Goal: Task Accomplishment & Management: Complete application form

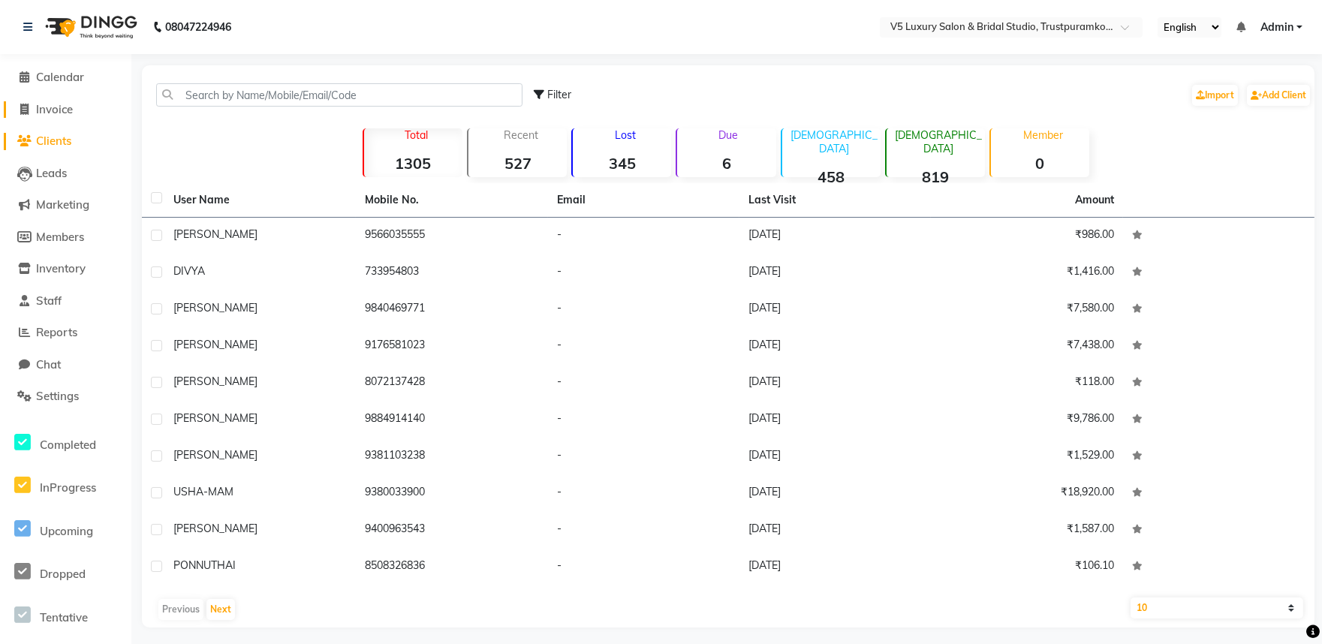
click at [28, 107] on icon at bounding box center [25, 109] width 8 height 11
select select "service"
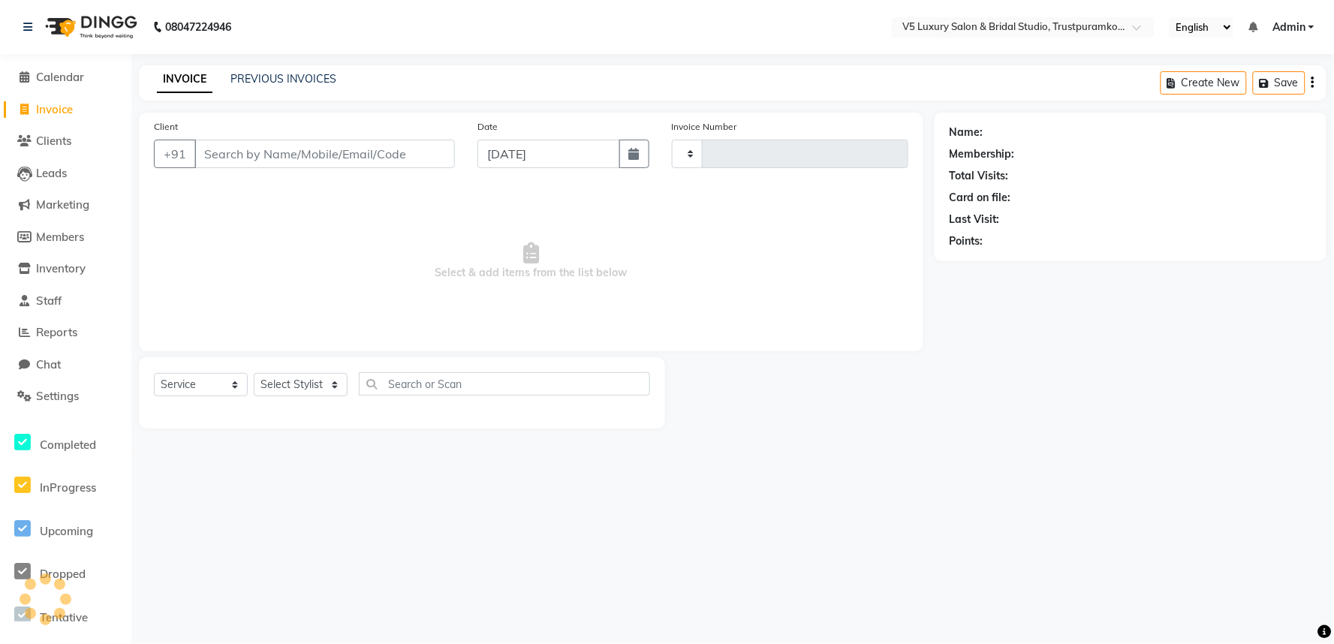
type input "1492"
select select "7993"
click at [250, 158] on input "Client" at bounding box center [324, 154] width 261 height 29
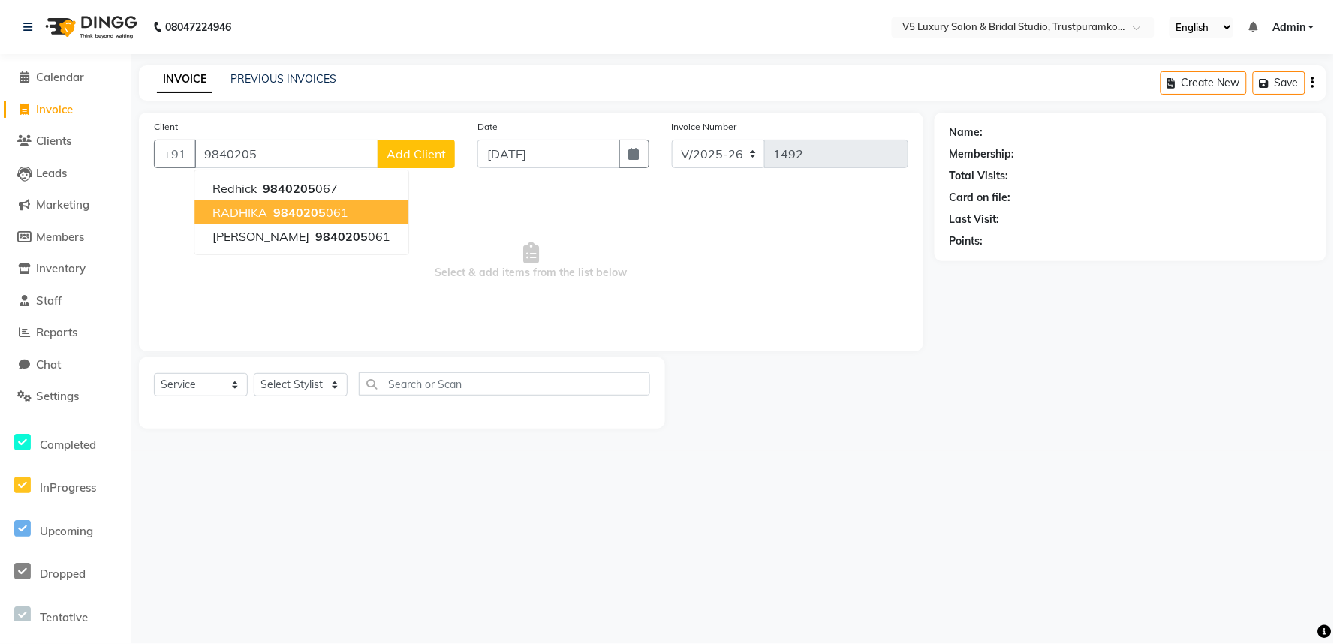
click at [273, 207] on span "9840205" at bounding box center [299, 212] width 53 height 15
type input "9840205061"
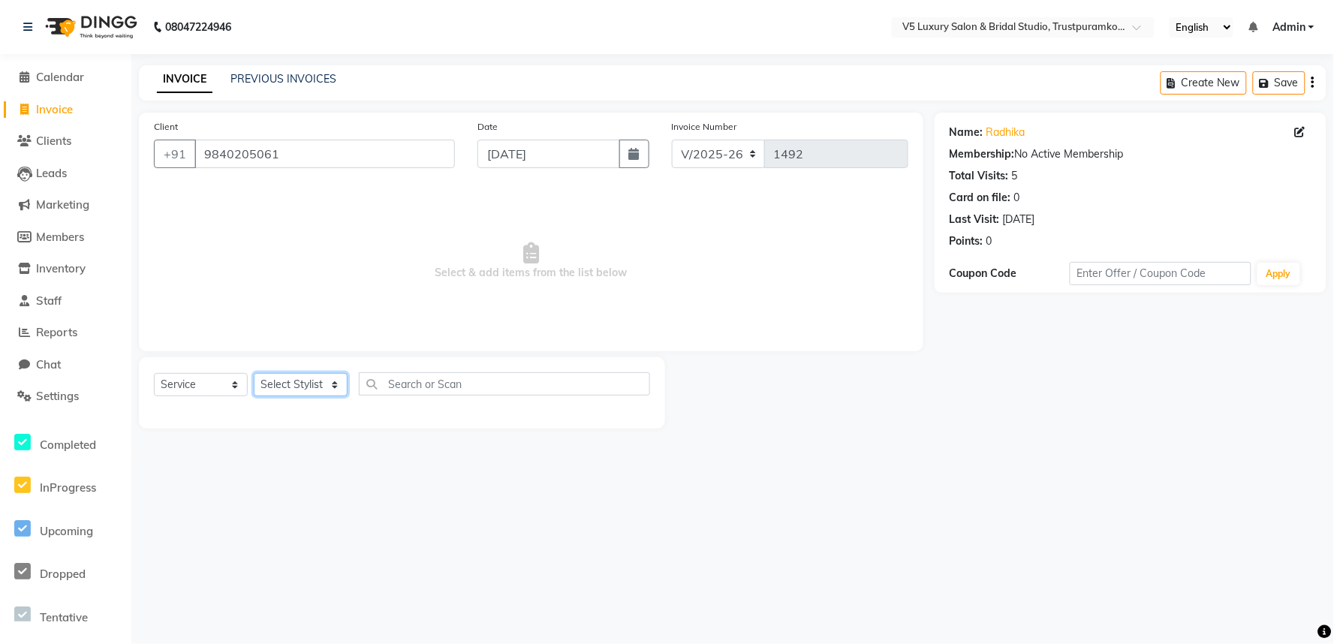
click at [294, 381] on select "Select Stylist [PERSON_NAME] [PERSON_NAME] [DATE] [PERSON_NAME]" at bounding box center [301, 384] width 94 height 23
select select "72641"
click at [254, 374] on select "Select Stylist [PERSON_NAME] [PERSON_NAME] [DATE] [PERSON_NAME]" at bounding box center [301, 384] width 94 height 23
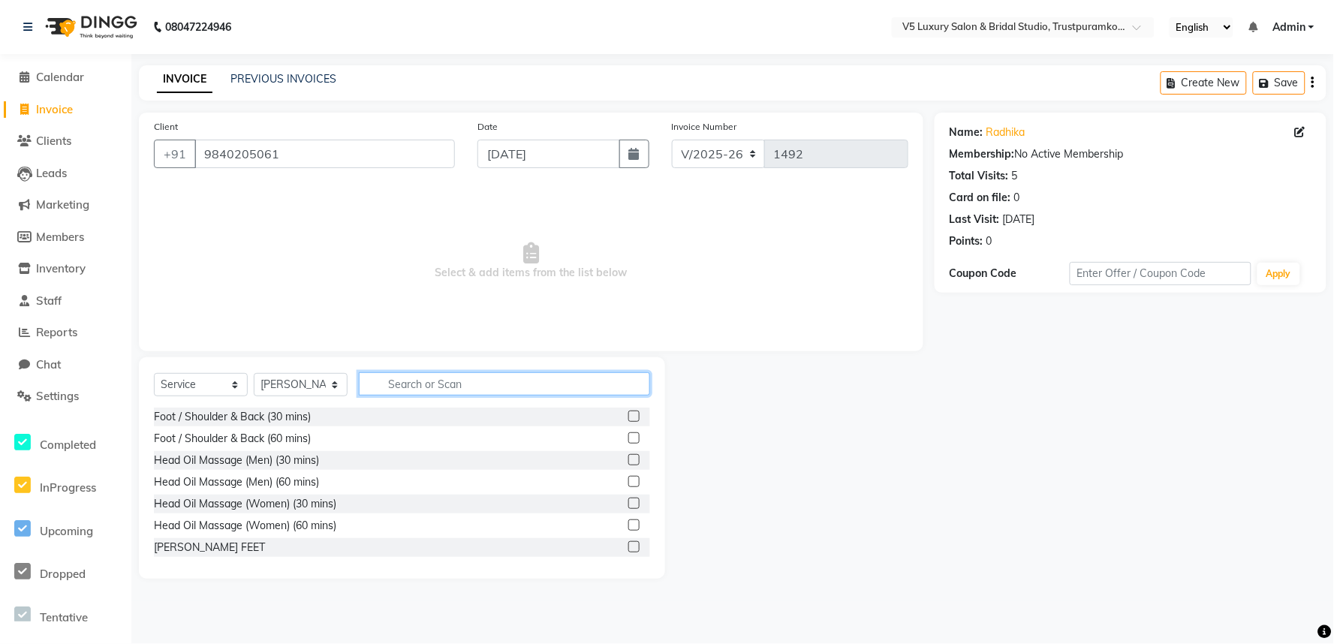
click at [414, 384] on input "text" at bounding box center [504, 383] width 291 height 23
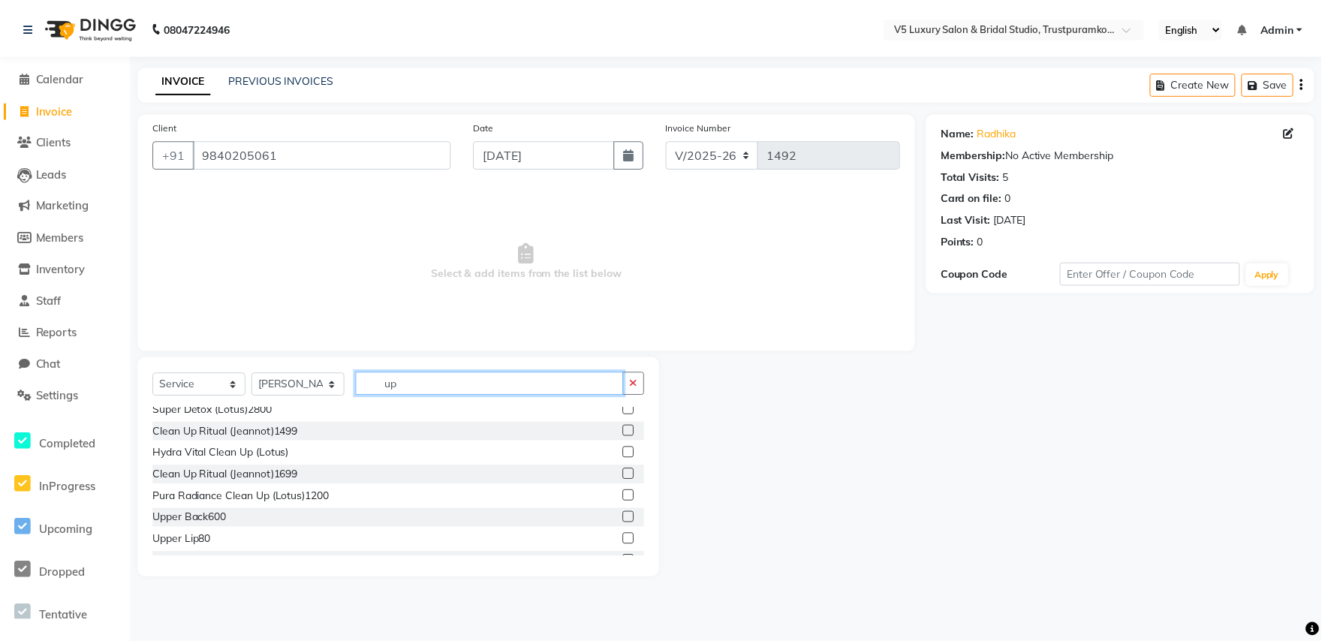
scroll to position [167, 0]
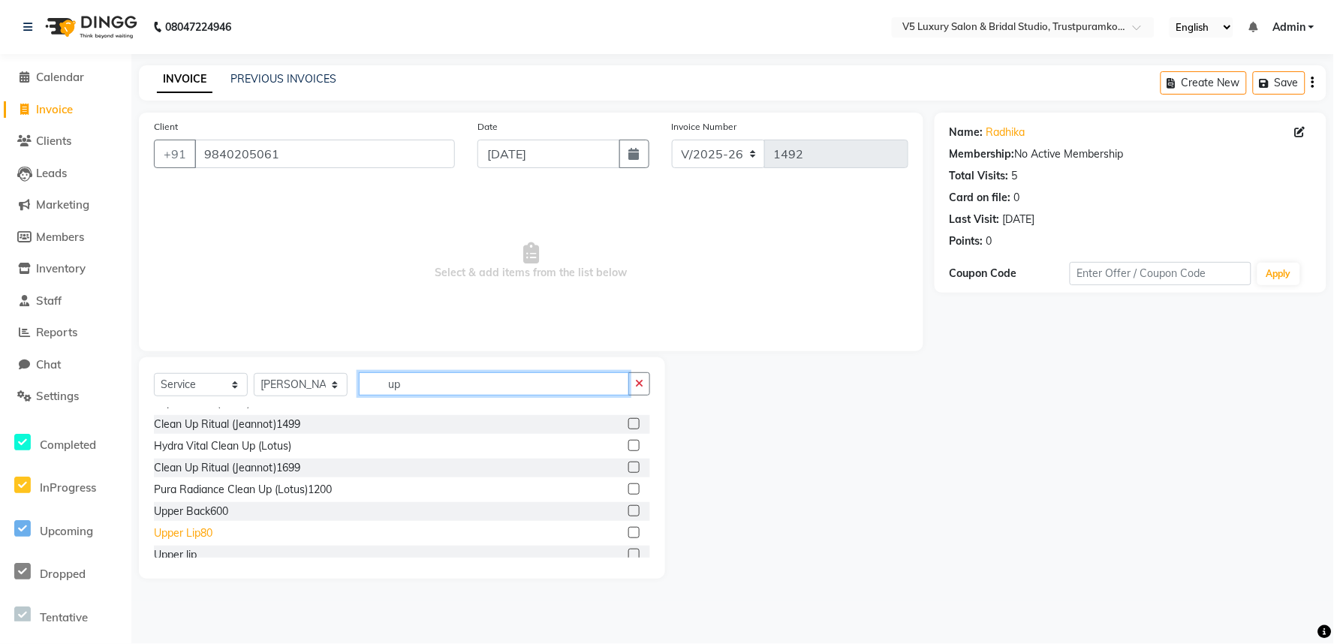
type input "up"
click at [199, 535] on div "Upper Lip80" at bounding box center [183, 534] width 59 height 16
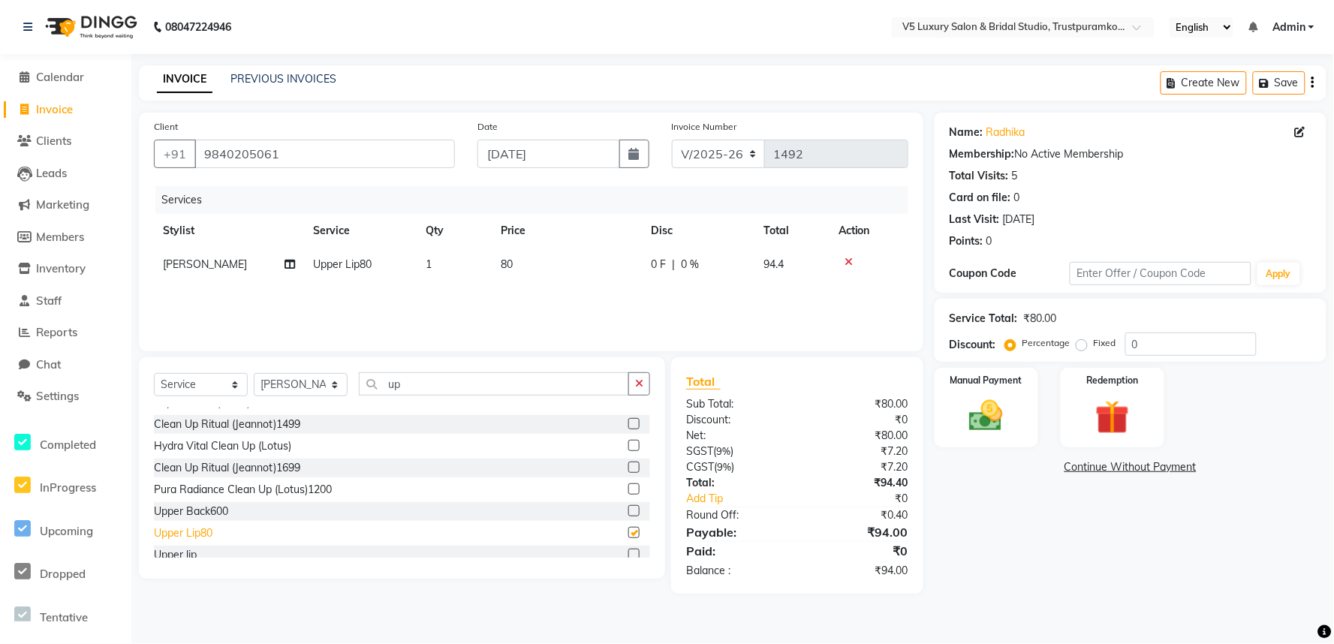
checkbox input "false"
click at [529, 282] on div "Services Stylist Service Qty Price Disc Total Action [PERSON_NAME] Upper Lip80 …" at bounding box center [531, 261] width 755 height 150
click at [526, 252] on td "80" at bounding box center [567, 265] width 150 height 34
select select "72641"
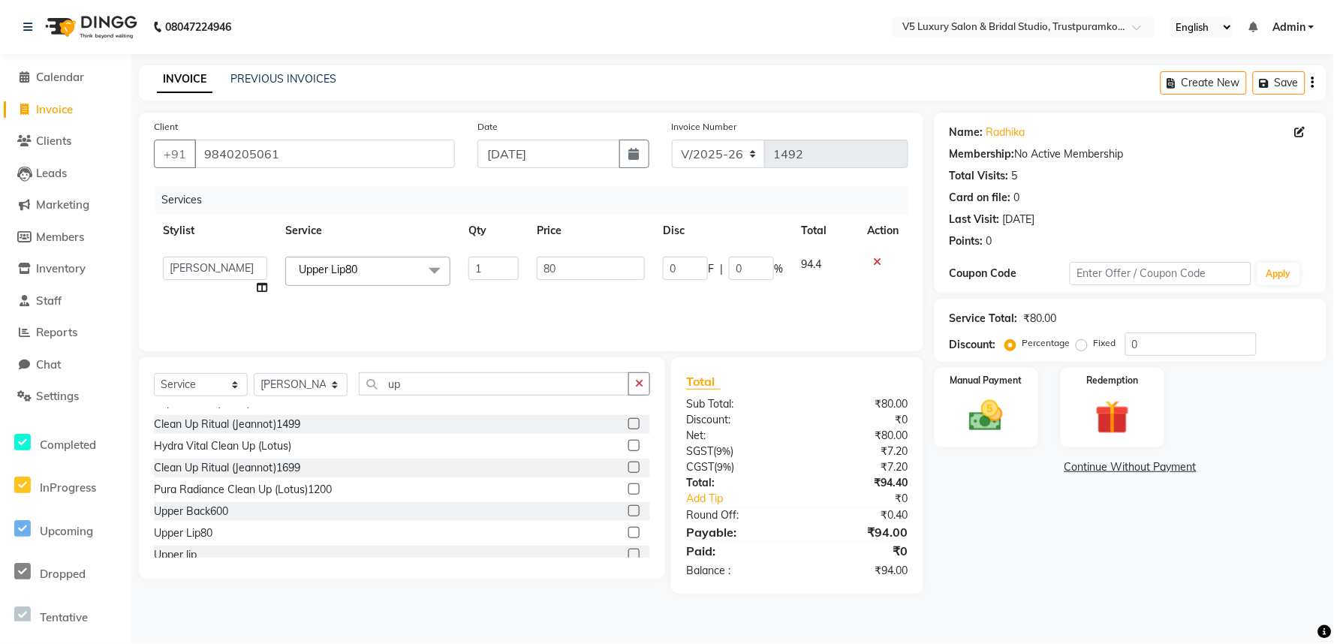
click at [569, 280] on td "80" at bounding box center [591, 276] width 126 height 57
click at [569, 267] on input "80" at bounding box center [591, 268] width 108 height 23
type input "8"
type input "45"
click at [598, 297] on div "Services Stylist Service Qty Price Disc Total Action [PERSON_NAME] [PERSON_NAME…" at bounding box center [531, 261] width 755 height 150
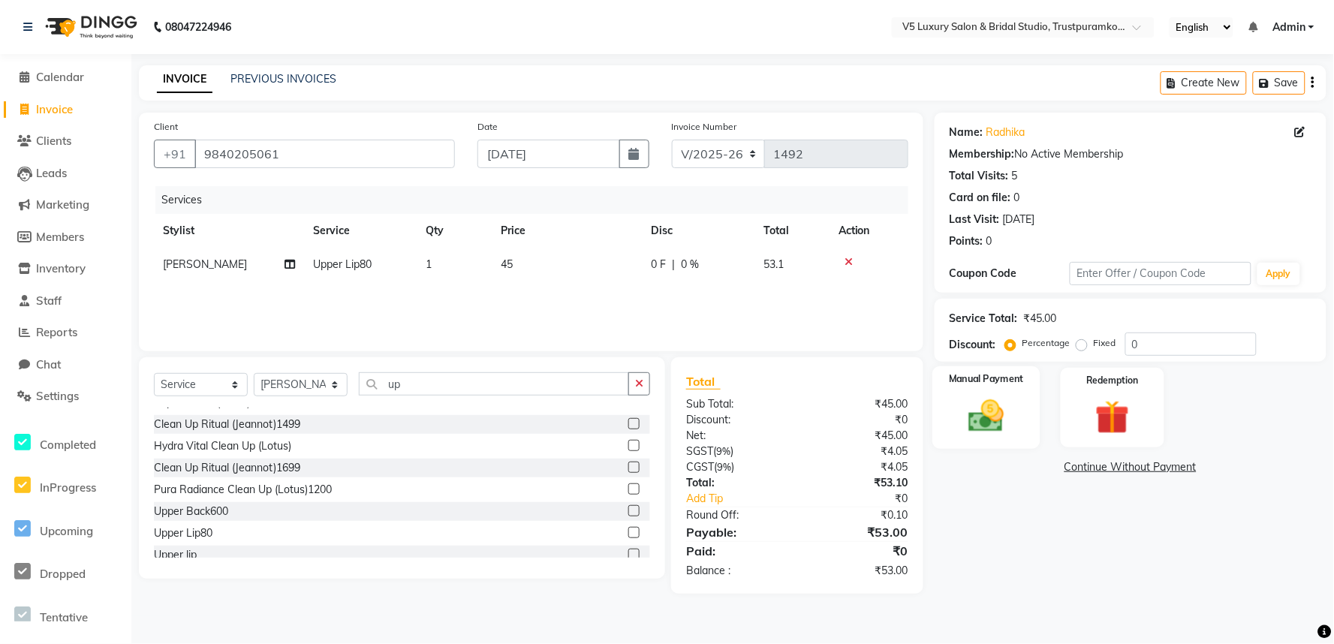
click at [971, 406] on img at bounding box center [985, 416] width 57 height 41
click at [1059, 467] on span "CASH" at bounding box center [1060, 468] width 32 height 17
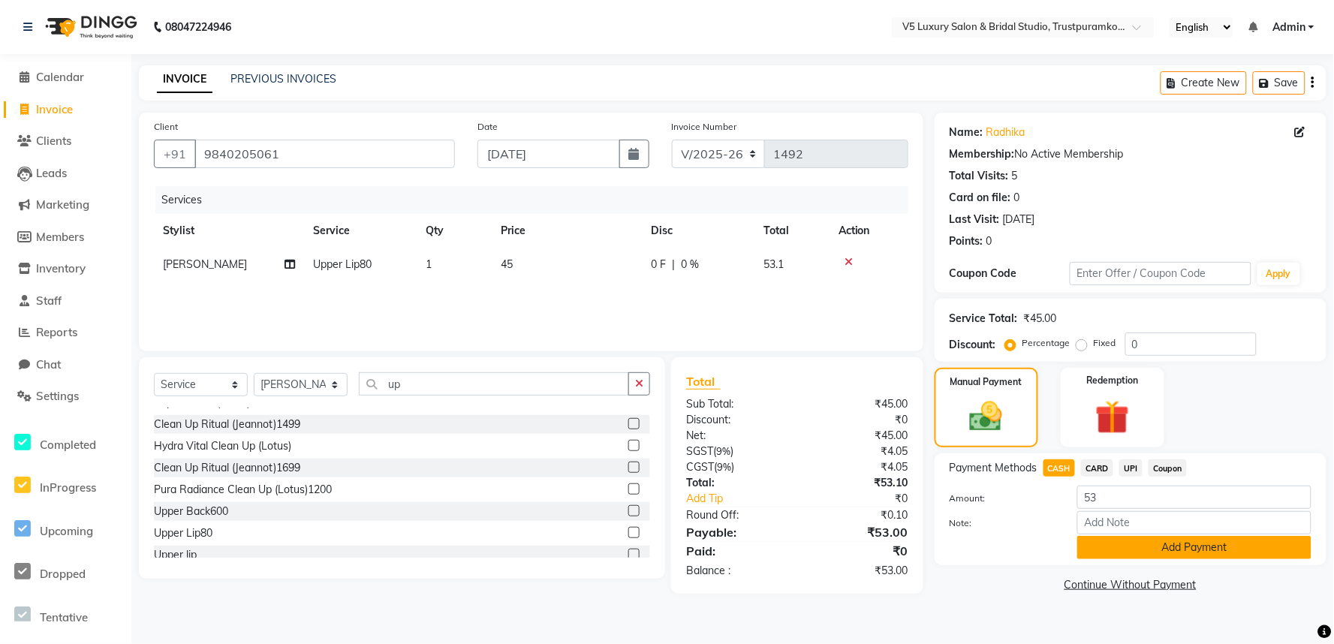
click at [1123, 550] on button "Add Payment" at bounding box center [1195, 547] width 234 height 23
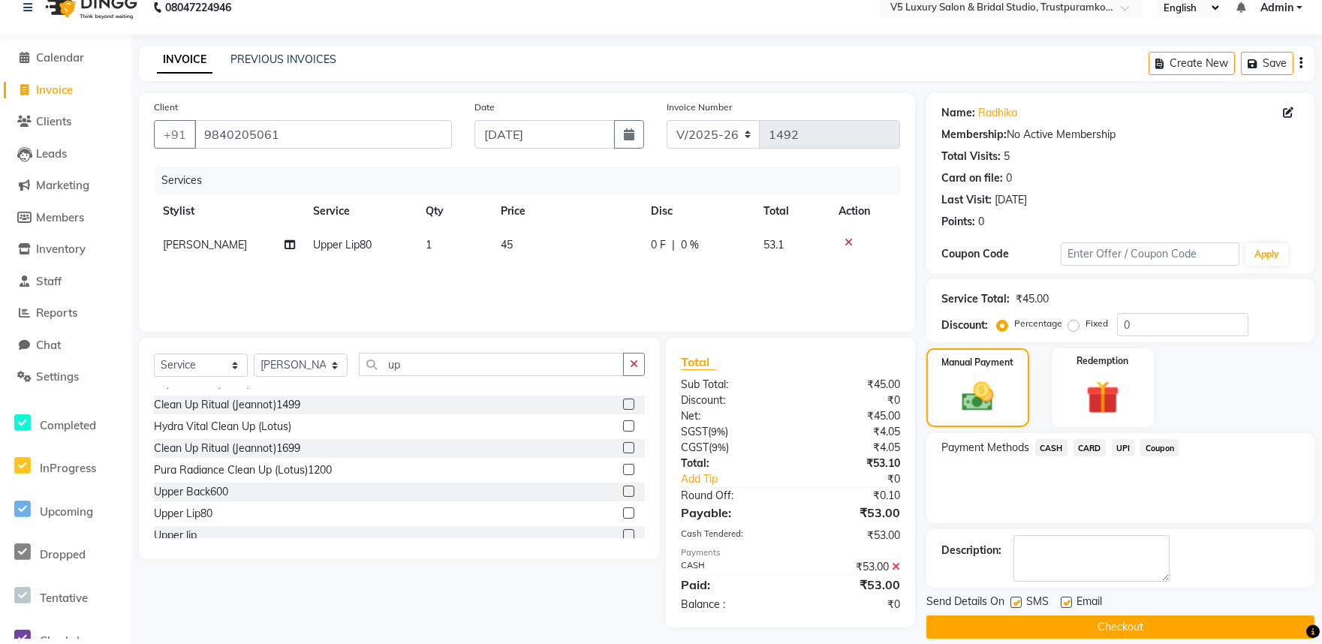
scroll to position [36, 0]
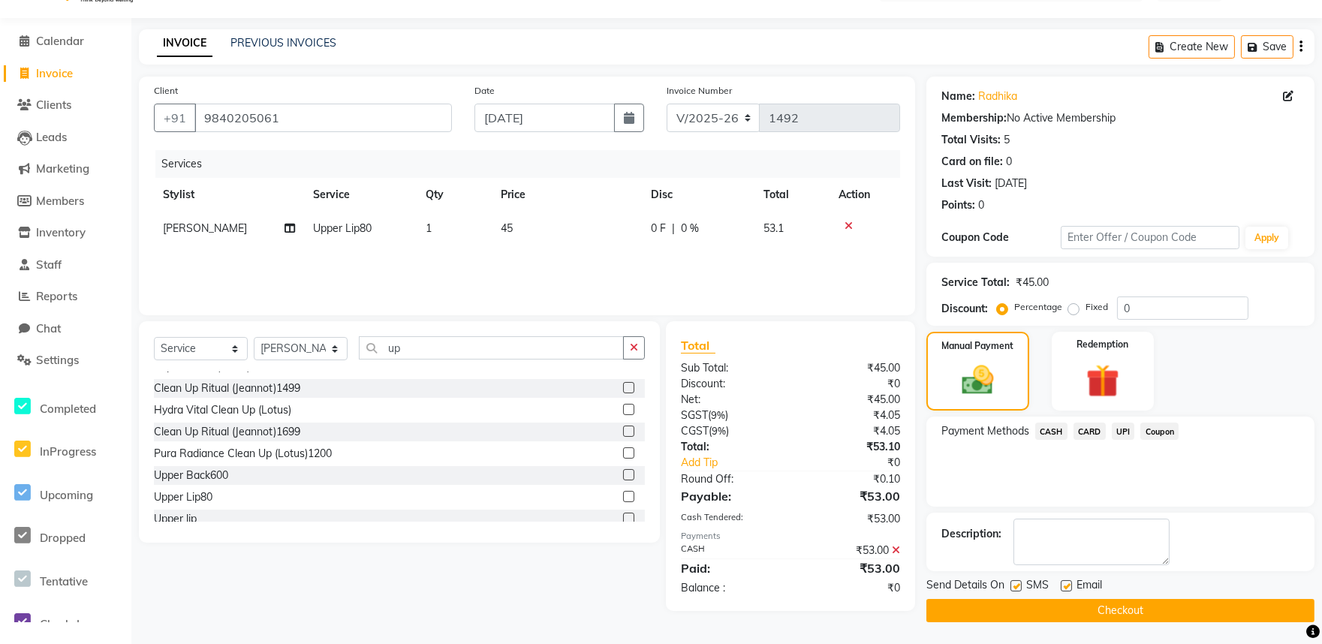
click at [1072, 586] on div "Email" at bounding box center [1087, 586] width 53 height 19
click at [1066, 587] on label at bounding box center [1066, 585] width 11 height 11
click at [1066, 587] on input "checkbox" at bounding box center [1066, 587] width 10 height 10
checkbox input "false"
click at [1066, 620] on button "Checkout" at bounding box center [1121, 610] width 388 height 23
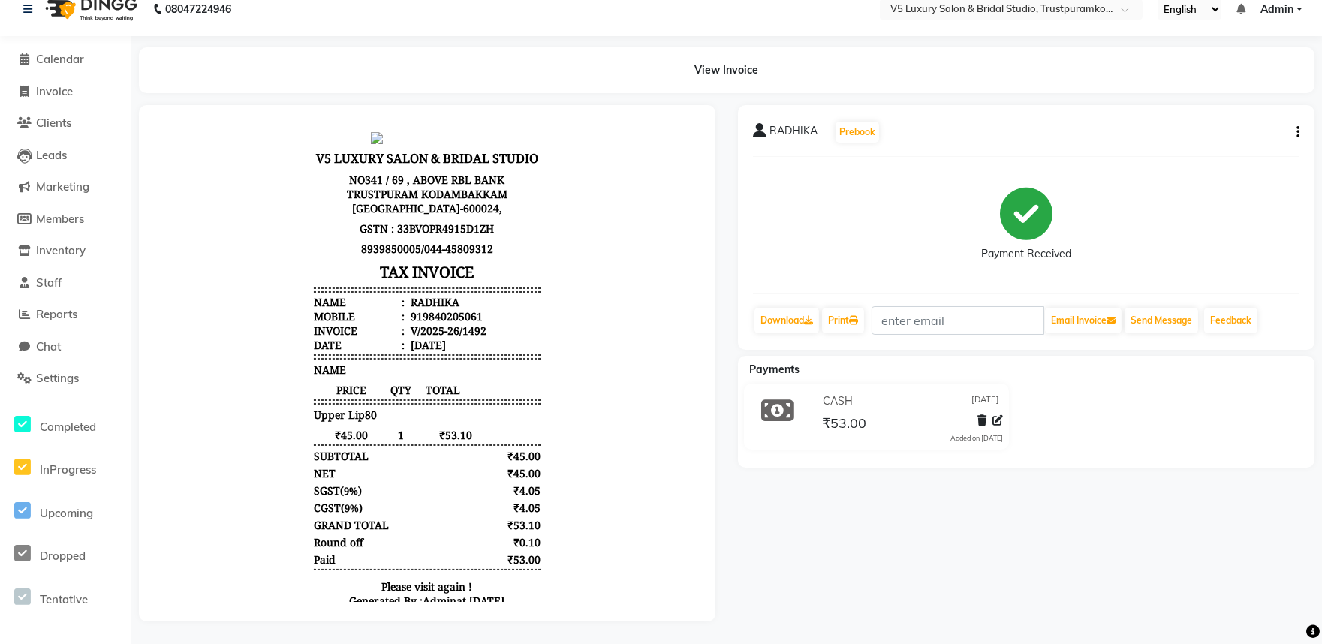
scroll to position [29, 0]
